Goal: Entertainment & Leisure: Consume media (video, audio)

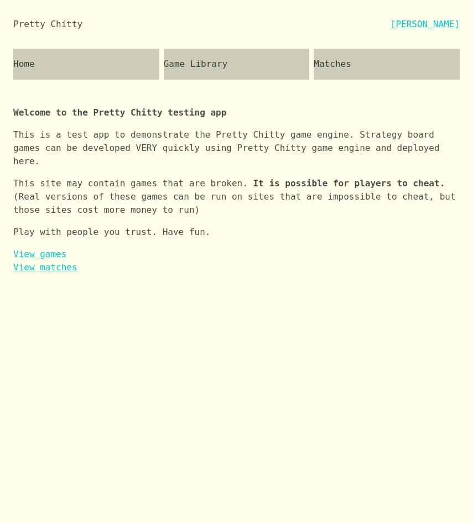
click at [233, 67] on div "Game Library" at bounding box center [237, 64] width 146 height 31
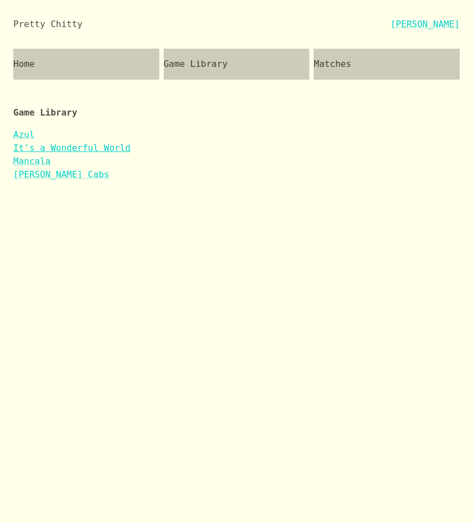
click at [56, 147] on link "It's a Wonderful World" at bounding box center [71, 148] width 117 height 11
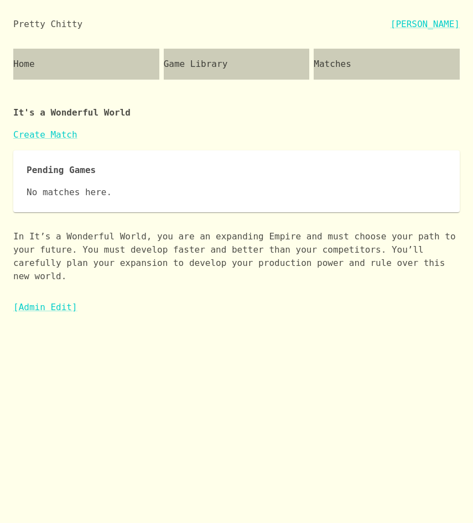
click at [374, 67] on div "Matches" at bounding box center [386, 64] width 146 height 31
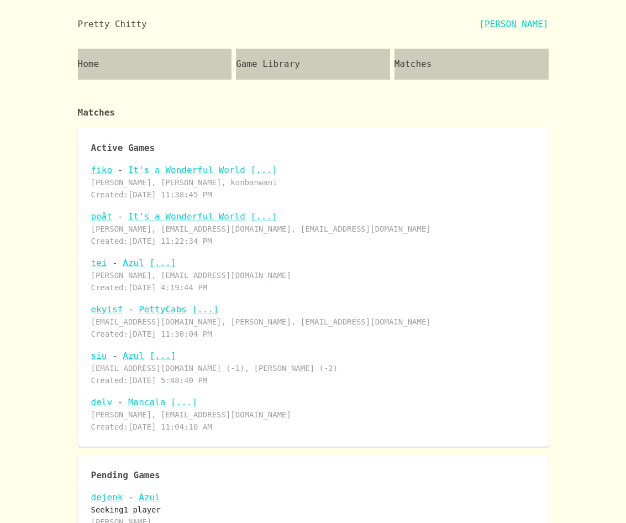
click at [103, 171] on link "fiko" at bounding box center [102, 170] width 22 height 11
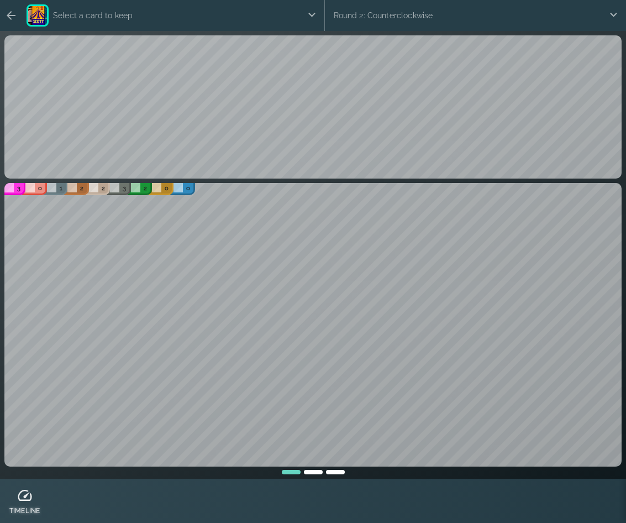
click at [13, 492] on div at bounding box center [24, 495] width 30 height 17
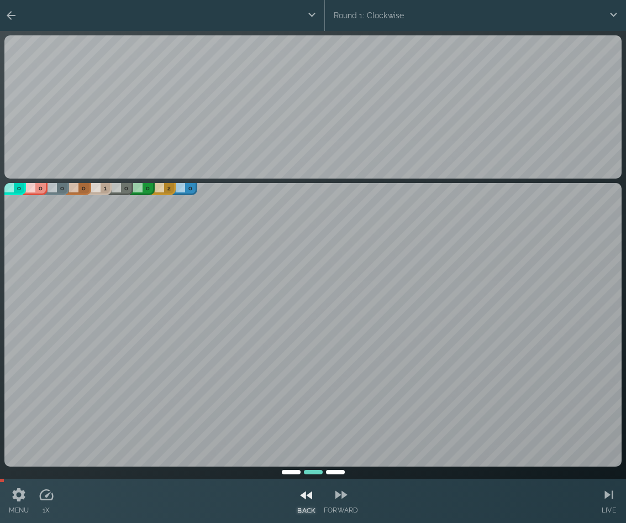
click at [300, 496] on icon at bounding box center [307, 495] width 17 height 17
click at [342, 489] on icon at bounding box center [341, 495] width 17 height 17
click at [608, 504] on div "LIVE" at bounding box center [609, 500] width 17 height 35
